Goal: Task Accomplishment & Management: Use online tool/utility

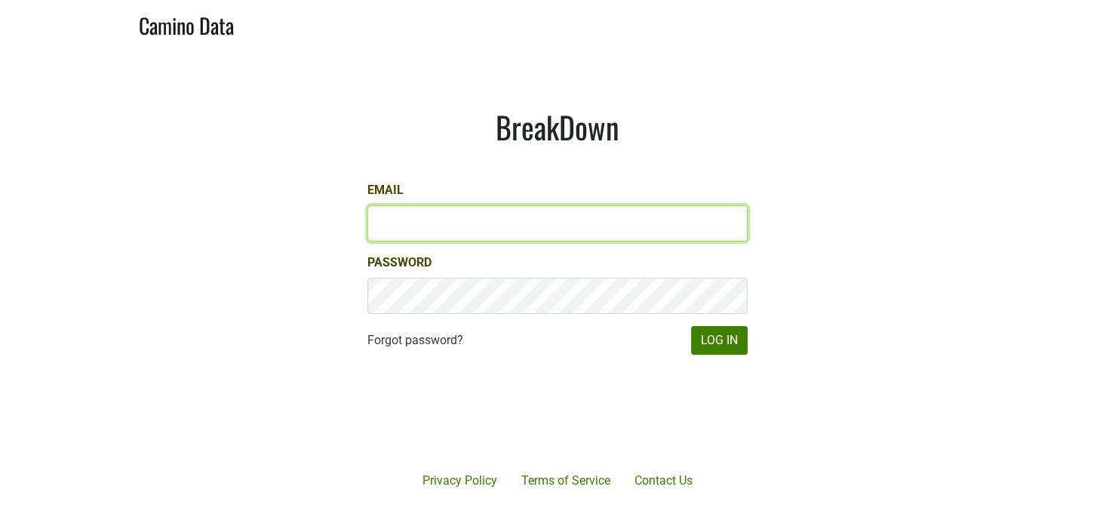
click at [433, 223] on input "Email" at bounding box center [557, 223] width 380 height 36
type input "katie@dallavallevineyards.com"
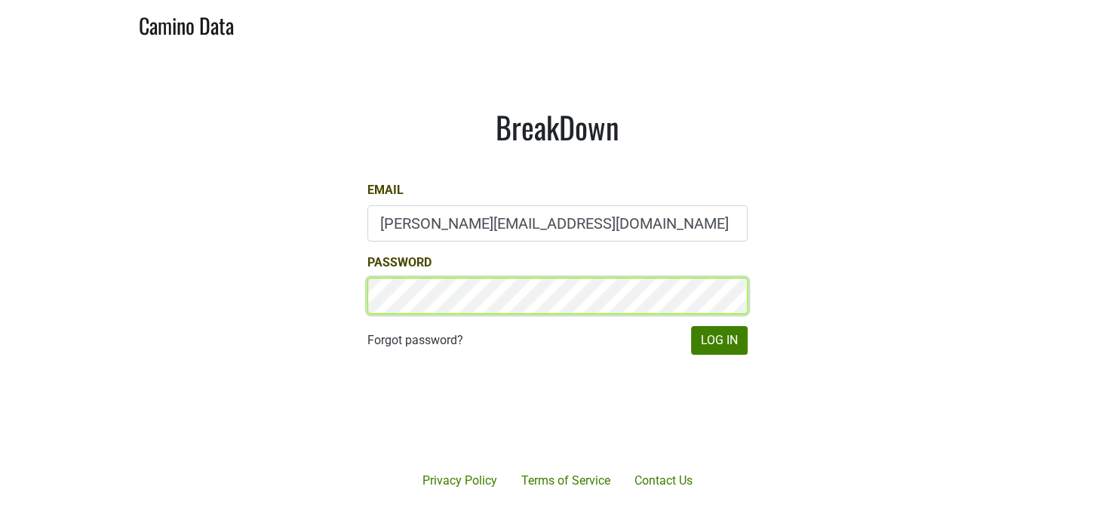
click at [691, 326] on button "Log In" at bounding box center [719, 340] width 57 height 29
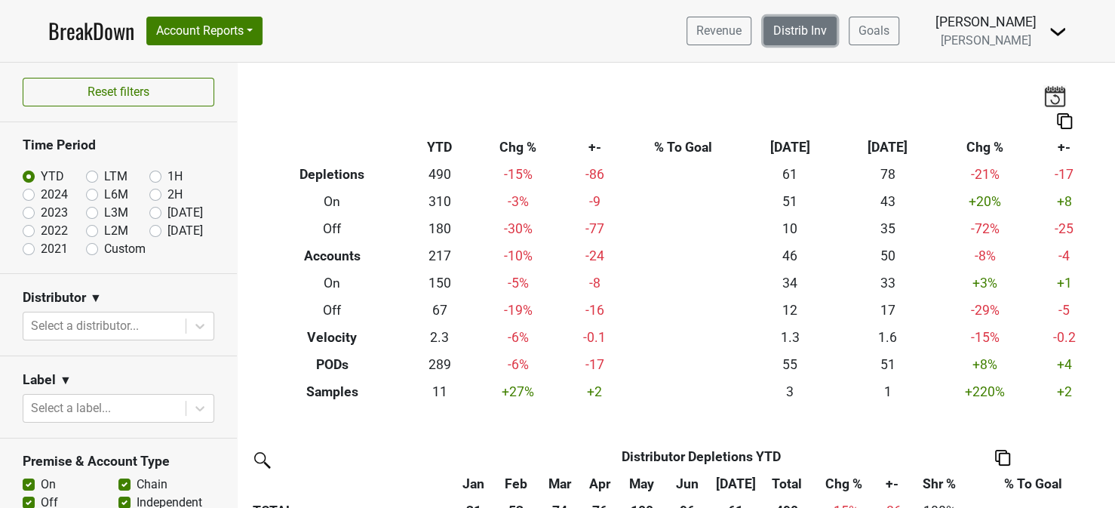
click at [837, 32] on link "Distrib Inv" at bounding box center [800, 31] width 73 height 29
